Goal: Transaction & Acquisition: Purchase product/service

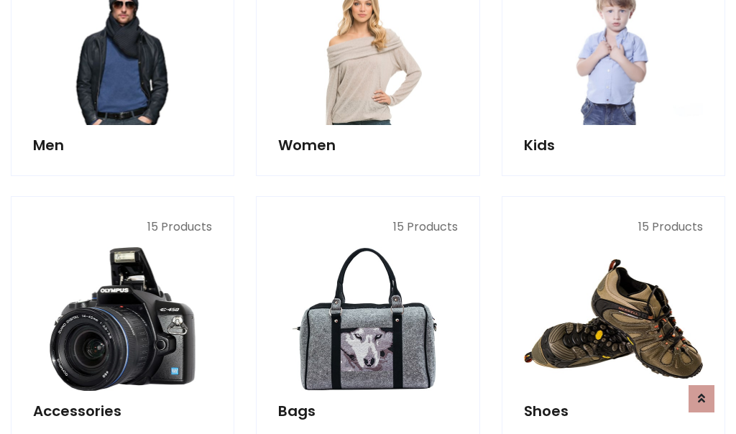
scroll to position [481, 0]
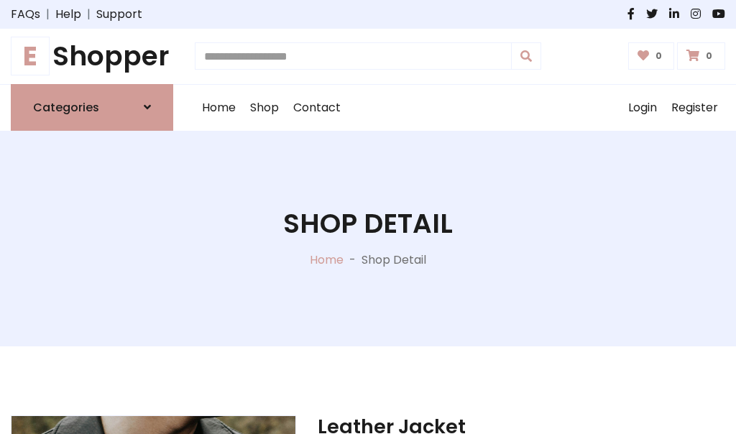
click at [92, 56] on h1 "E Shopper" at bounding box center [92, 56] width 163 height 32
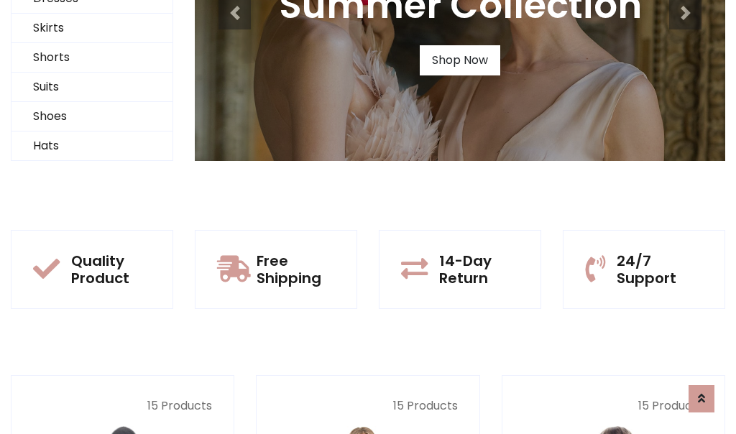
scroll to position [139, 0]
